Goal: Check status: Check status

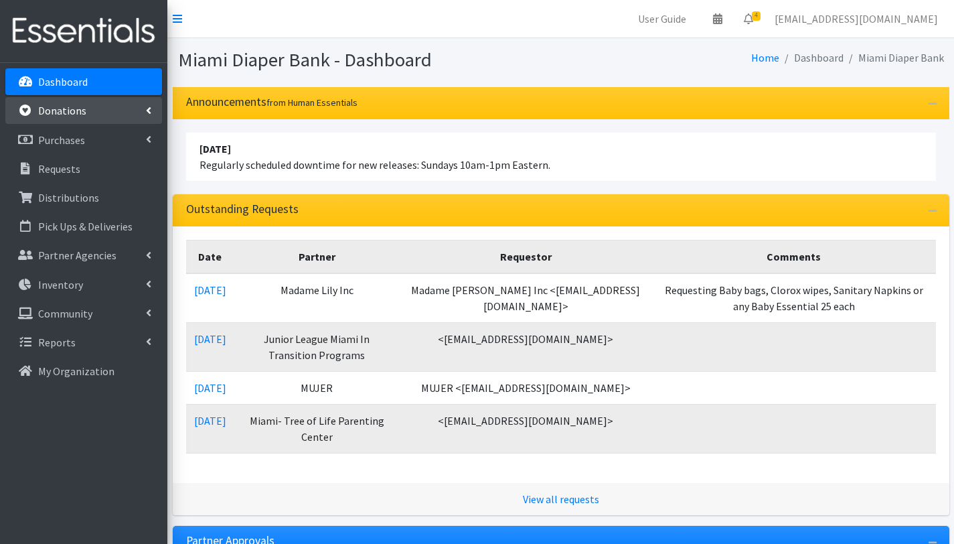
click at [77, 112] on p "Donations" at bounding box center [62, 110] width 48 height 13
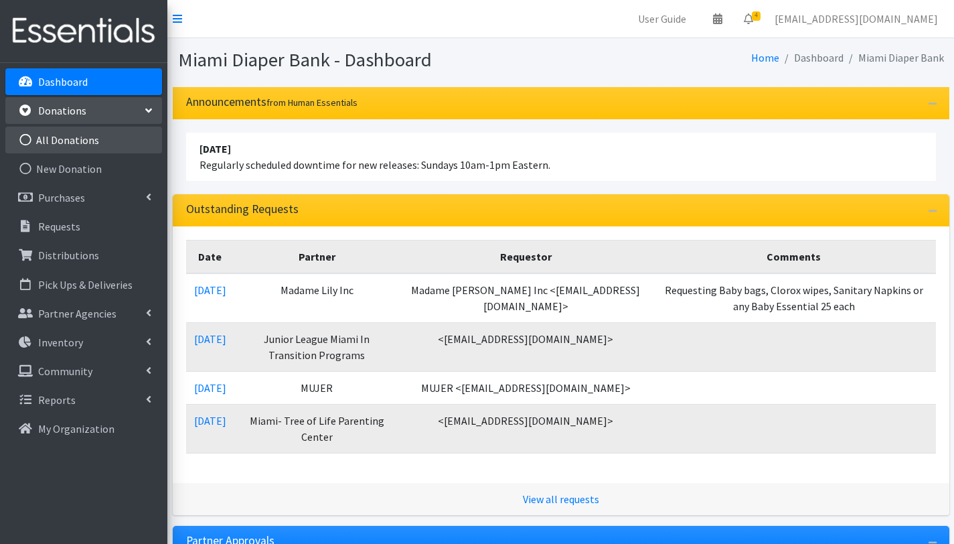
click at [86, 139] on link "All Donations" at bounding box center [83, 140] width 157 height 27
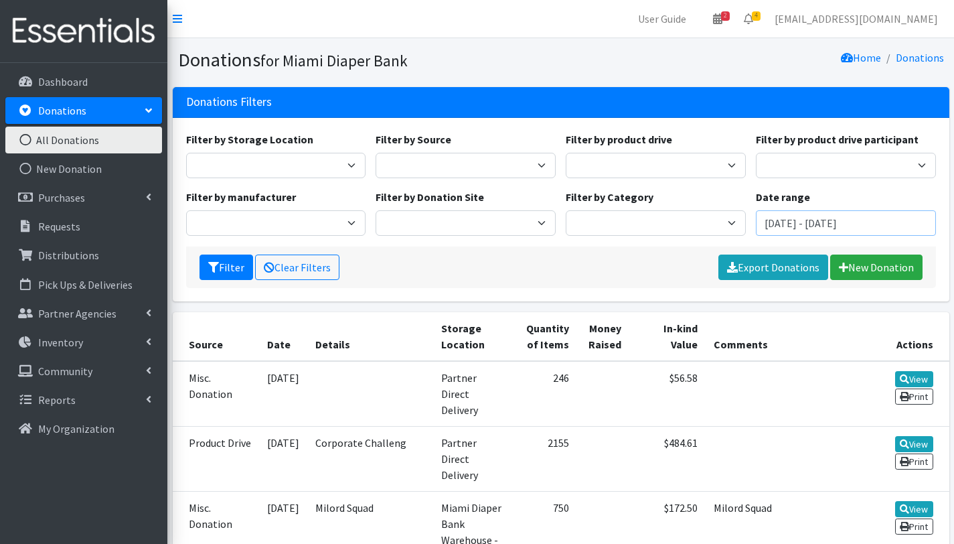
click at [810, 219] on input "July 30, 2025 - October 30, 2025" at bounding box center [846, 222] width 180 height 25
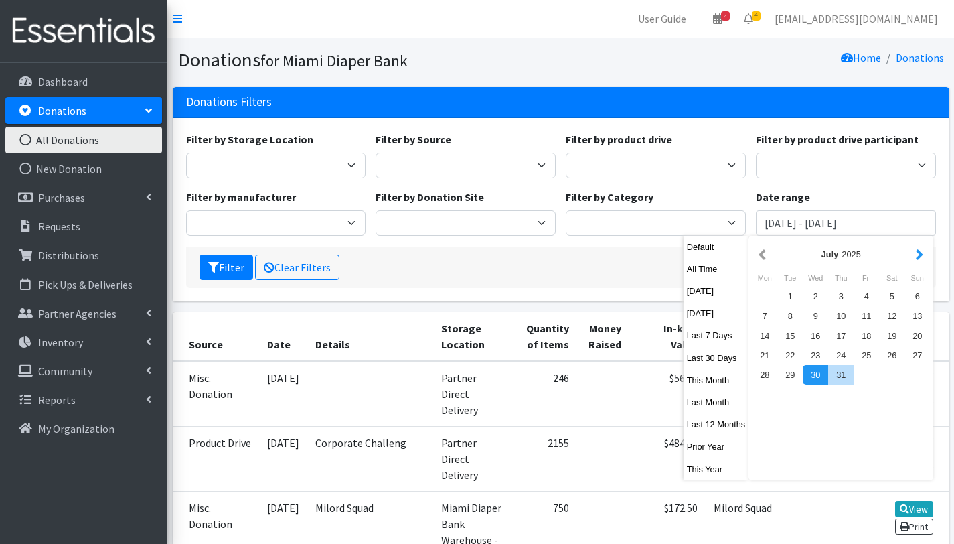
click at [915, 257] on button "button" at bounding box center [920, 254] width 14 height 17
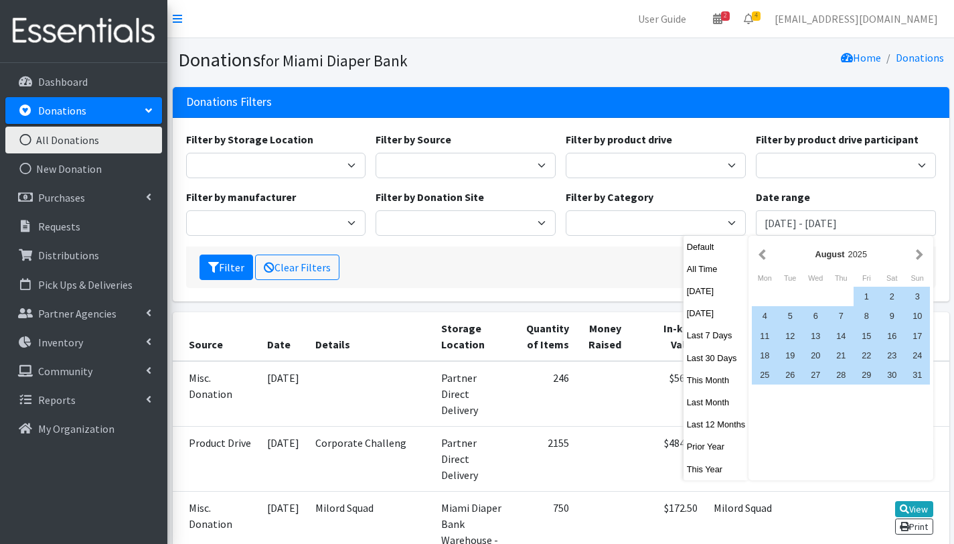
click at [915, 257] on button "button" at bounding box center [920, 254] width 14 height 17
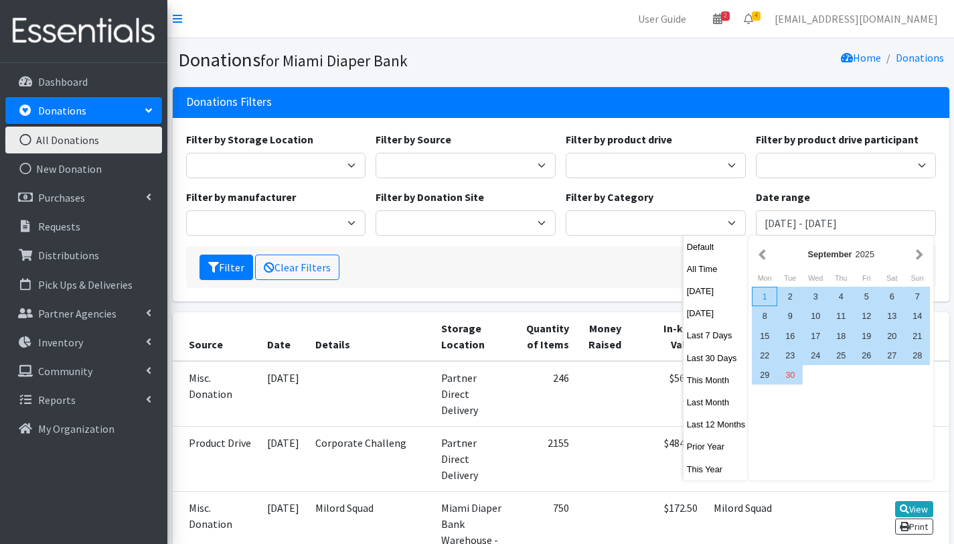
click at [763, 297] on div "1" at bounding box center [764, 296] width 25 height 19
click at [791, 374] on div "30" at bounding box center [790, 374] width 25 height 19
type input "[DATE] - [DATE]"
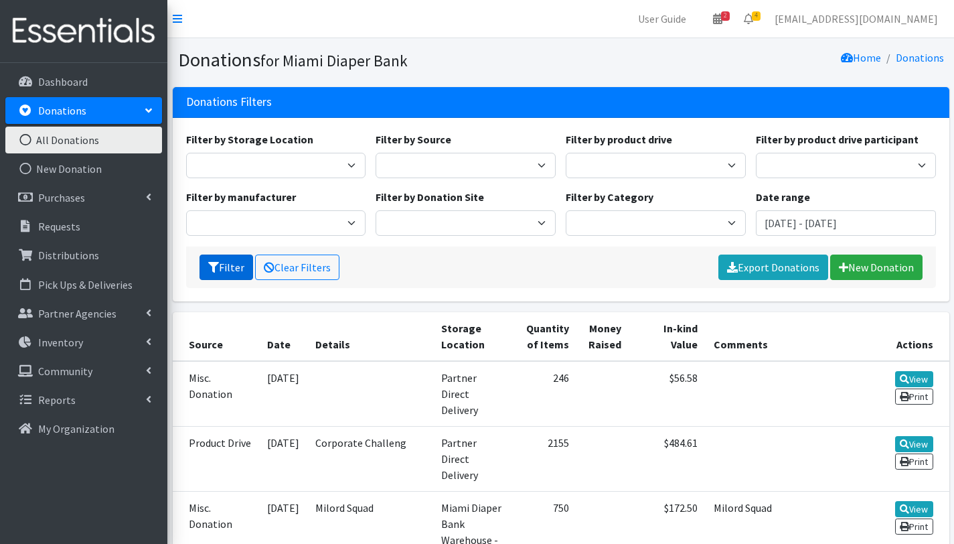
click at [224, 267] on button "Filter" at bounding box center [227, 266] width 54 height 25
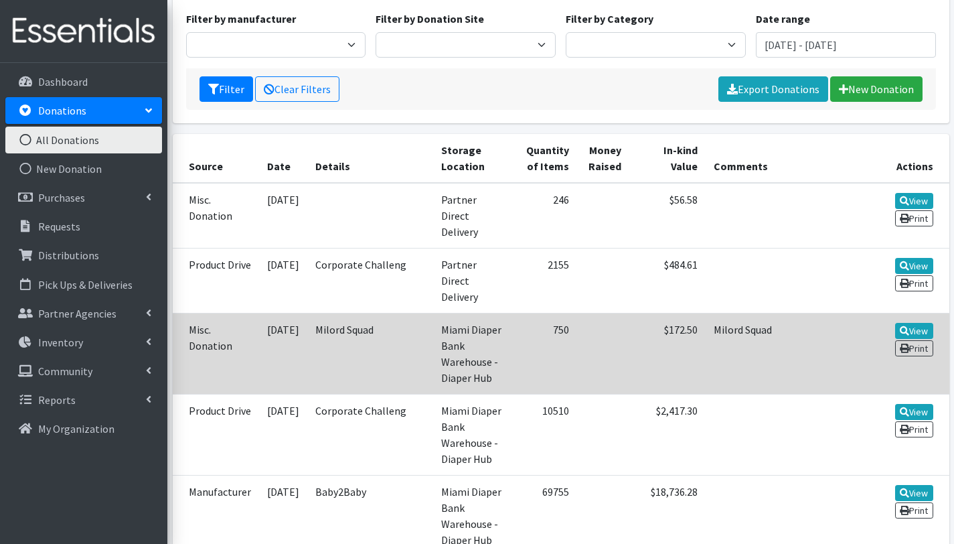
scroll to position [178, 0]
